Goal: Task Accomplishment & Management: Manage account settings

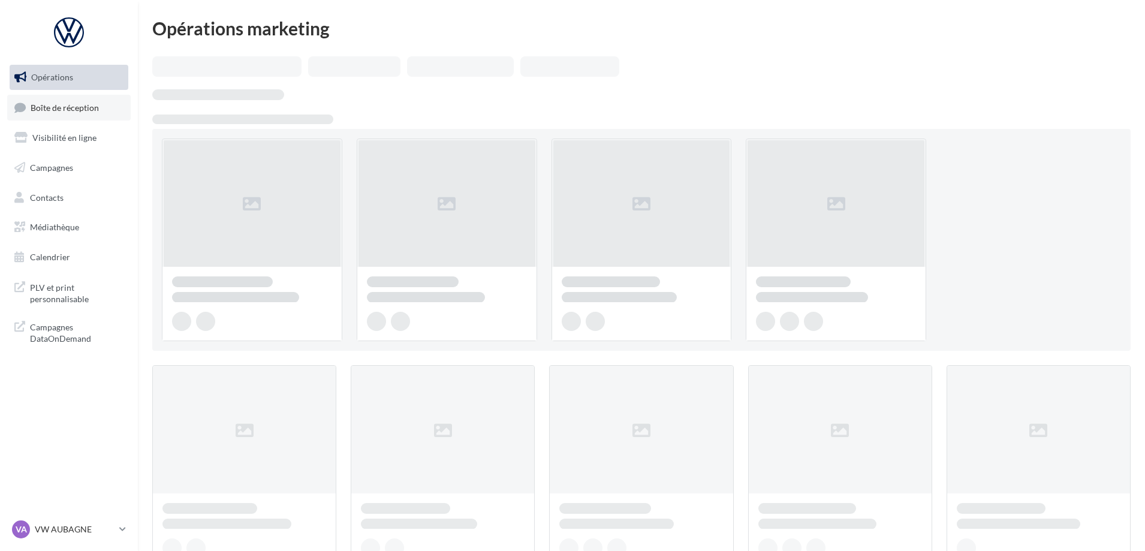
click at [78, 109] on span "Boîte de réception" at bounding box center [65, 107] width 68 height 10
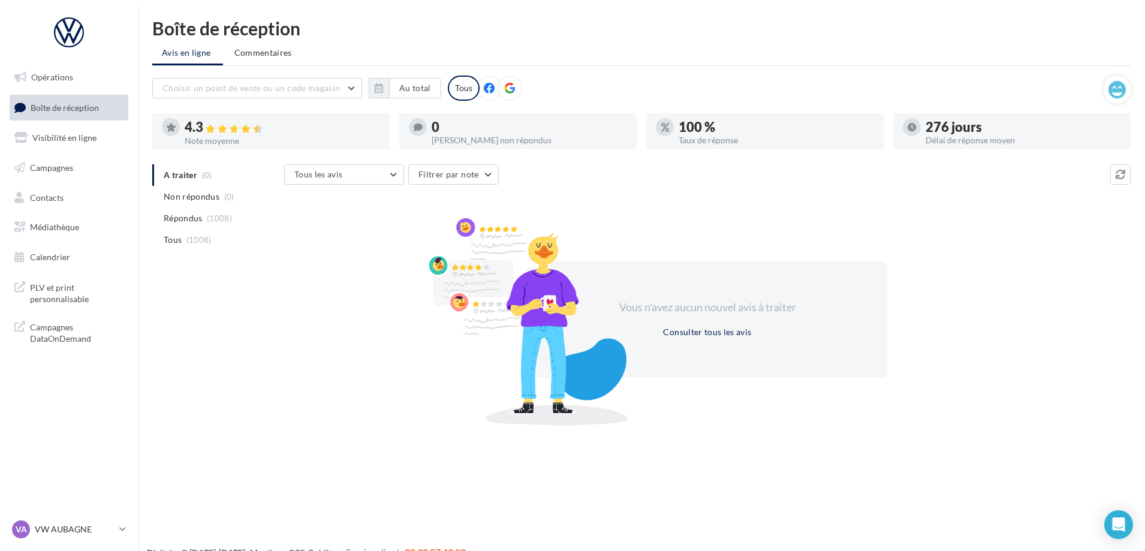
click at [78, 109] on span "Boîte de réception" at bounding box center [65, 107] width 68 height 10
click at [68, 525] on p "VW AUBAGNE" at bounding box center [75, 529] width 80 height 12
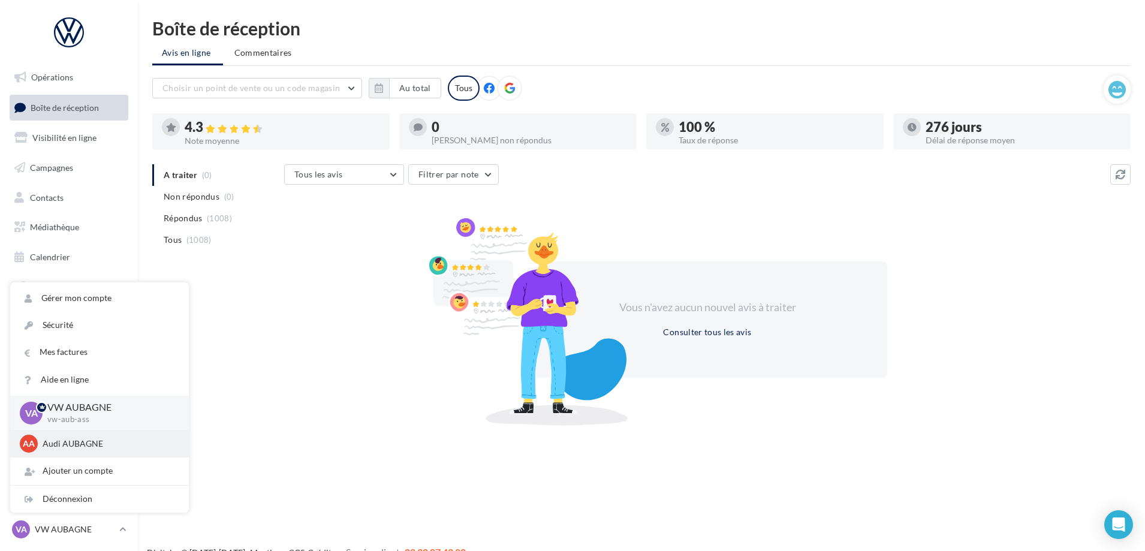
click at [75, 440] on p "Audi AUBAGNE" at bounding box center [109, 444] width 132 height 12
